Goal: Navigation & Orientation: Understand site structure

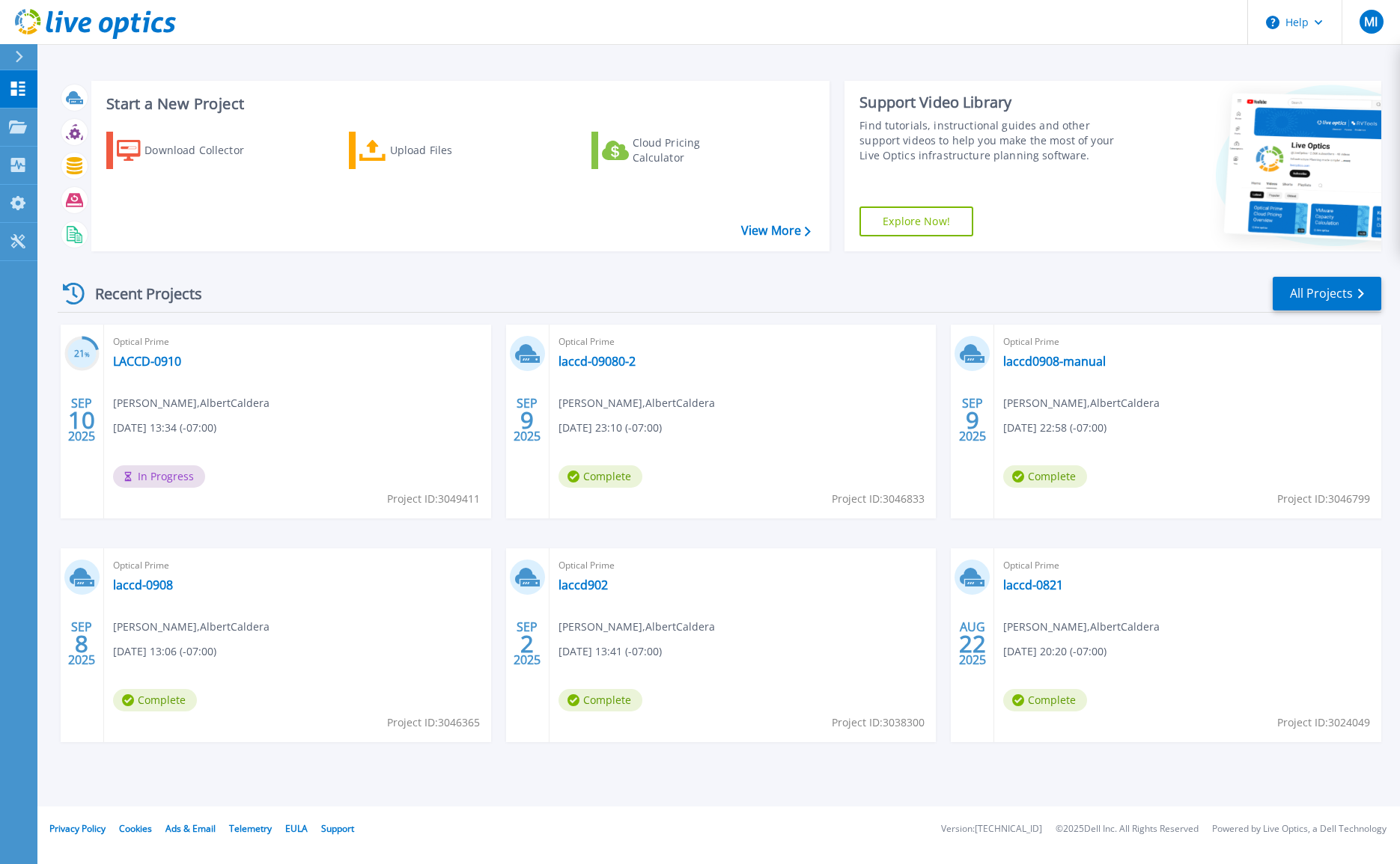
click at [607, 826] on footer "Privacy Policy Cookies Ads & Email Telemetry EULA Support Version: 25.2.12.1 © …" at bounding box center [717, 828] width 1364 height 45
